Goal: Task Accomplishment & Management: Complete application form

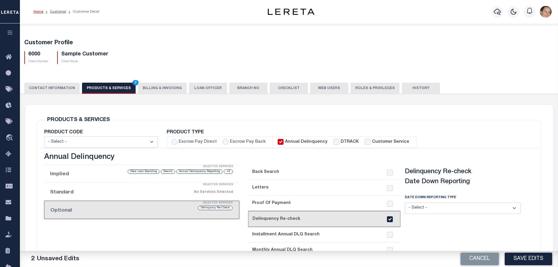
select select
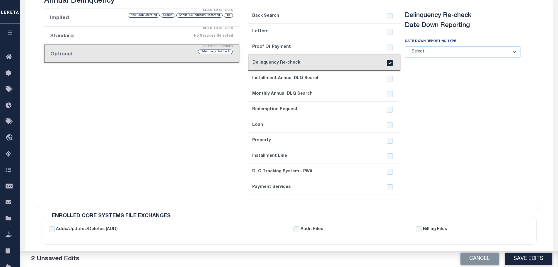
scroll to position [156, 0]
click at [292, 80] on link "5. Installment Annual DLQ Search" at bounding box center [324, 79] width 152 height 16
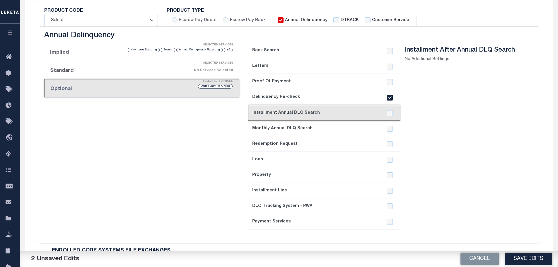
scroll to position [78, 0]
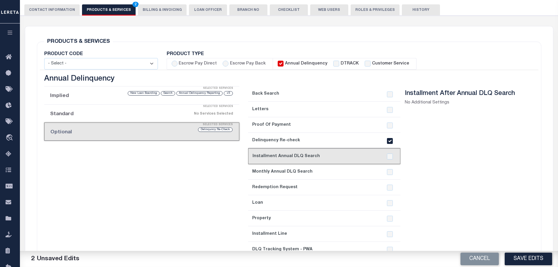
click at [115, 99] on li "Implied Selected Services +5 Annual Delinquency Reporting Search New Loan Board…" at bounding box center [141, 95] width 195 height 18
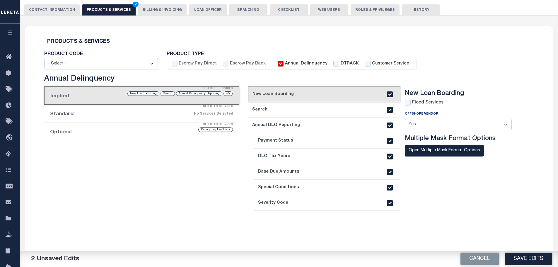
click at [162, 131] on div "Delinquncy Re-Check" at bounding box center [165, 130] width 138 height 6
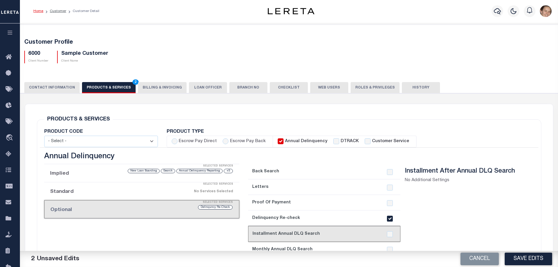
scroll to position [0, 0]
click at [327, 143] on li "Annual Delinquency DTRACK Customer Service" at bounding box center [344, 142] width 143 height 12
click at [333, 143] on input "DTRACK" at bounding box center [336, 142] width 6 height 6
checkbox input "true"
checkbox input "false"
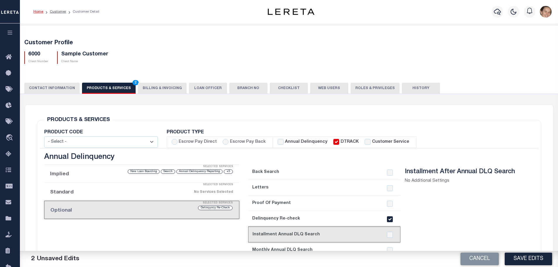
checkbox input "true"
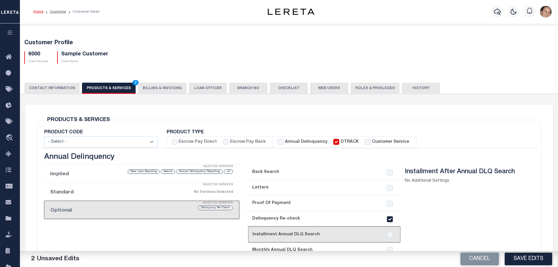
checkbox input "true"
checkbox input "false"
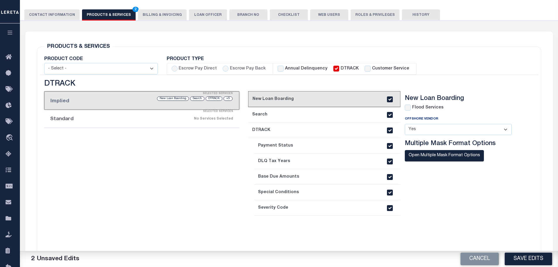
scroll to position [78, 0]
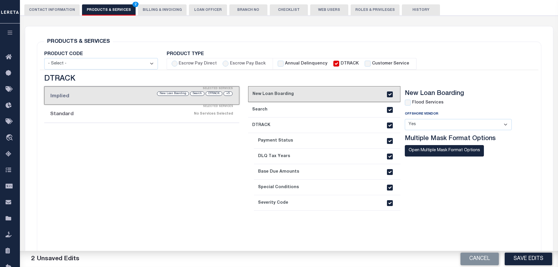
click at [124, 115] on div "No Services Selected" at bounding box center [164, 114] width 137 height 10
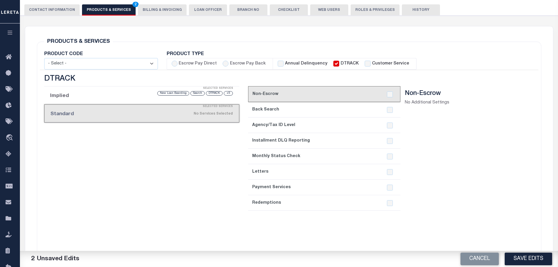
click at [99, 98] on li "Implied Selected Services +5 DTRACK Search New Loan Boarding" at bounding box center [141, 95] width 195 height 18
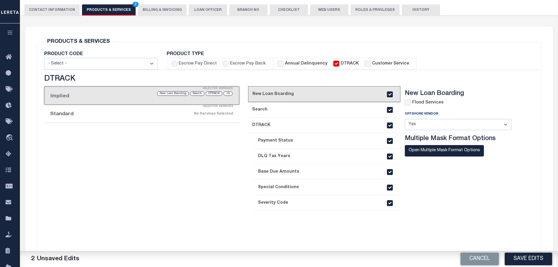
click at [92, 114] on li "Standard Selected Services No Services Selected" at bounding box center [141, 114] width 195 height 18
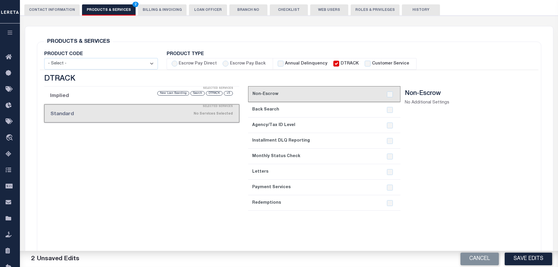
click at [95, 96] on li "Implied Selected Services +5 DTRACK Search New Loan Boarding" at bounding box center [141, 95] width 195 height 18
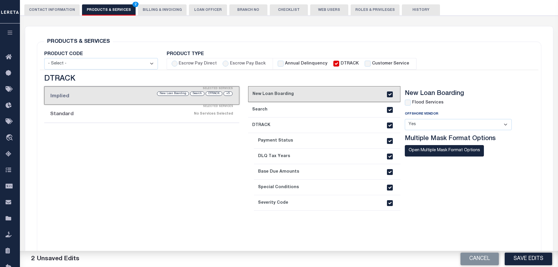
click at [92, 109] on div "Selected Services" at bounding box center [147, 107] width 195 height 12
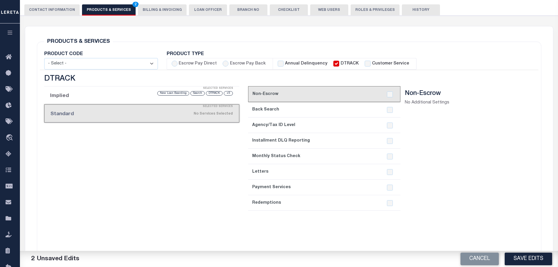
click at [103, 96] on div "+5 DTRACK Search New Loan Boarding" at bounding box center [165, 94] width 138 height 6
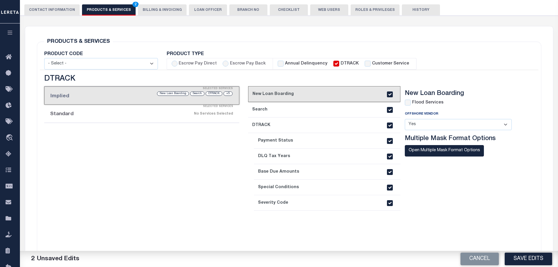
click at [160, 110] on div "Selected Services" at bounding box center [147, 107] width 195 height 12
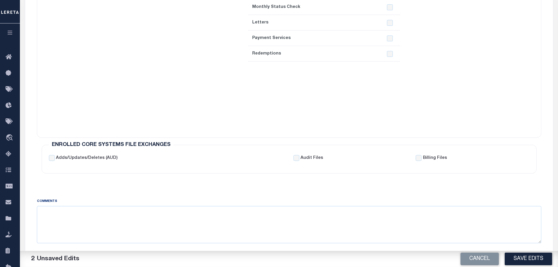
scroll to position [234, 0]
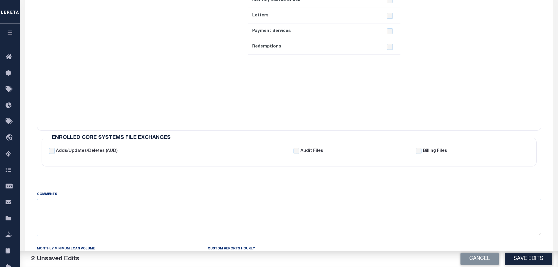
click at [516, 92] on section "Non-Escrow No Additional Settings" at bounding box center [463, 26] width 116 height 186
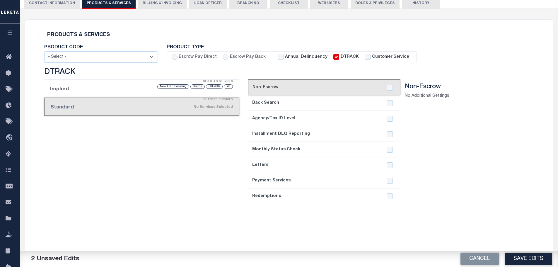
scroll to position [78, 0]
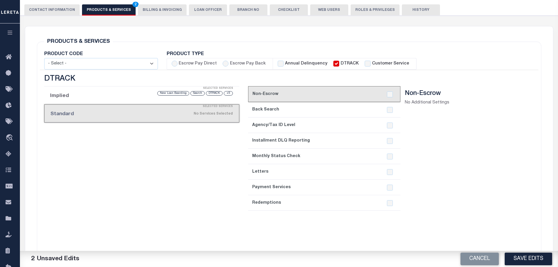
click at [503, 171] on section "Non-Escrow No Additional Settings" at bounding box center [463, 183] width 116 height 186
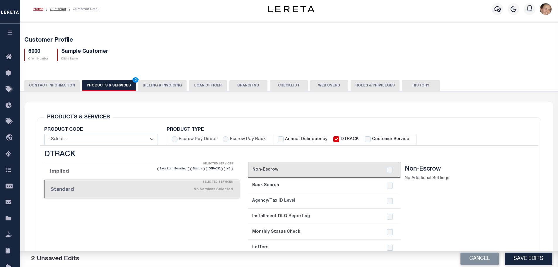
scroll to position [0, 0]
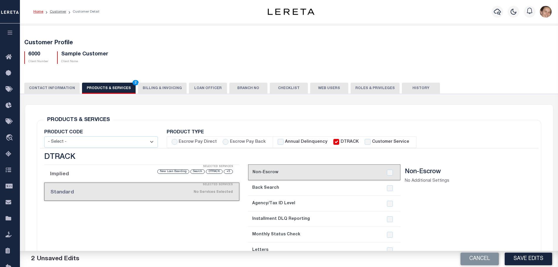
click at [151, 91] on button "Billing & Invoicing" at bounding box center [162, 88] width 49 height 11
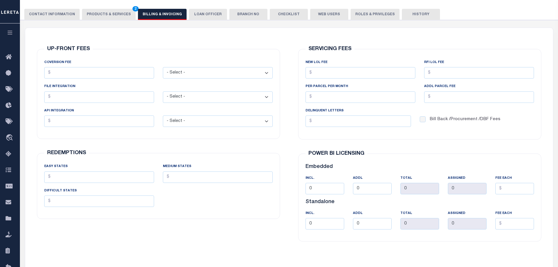
scroll to position [68, 0]
